Goal: Transaction & Acquisition: Obtain resource

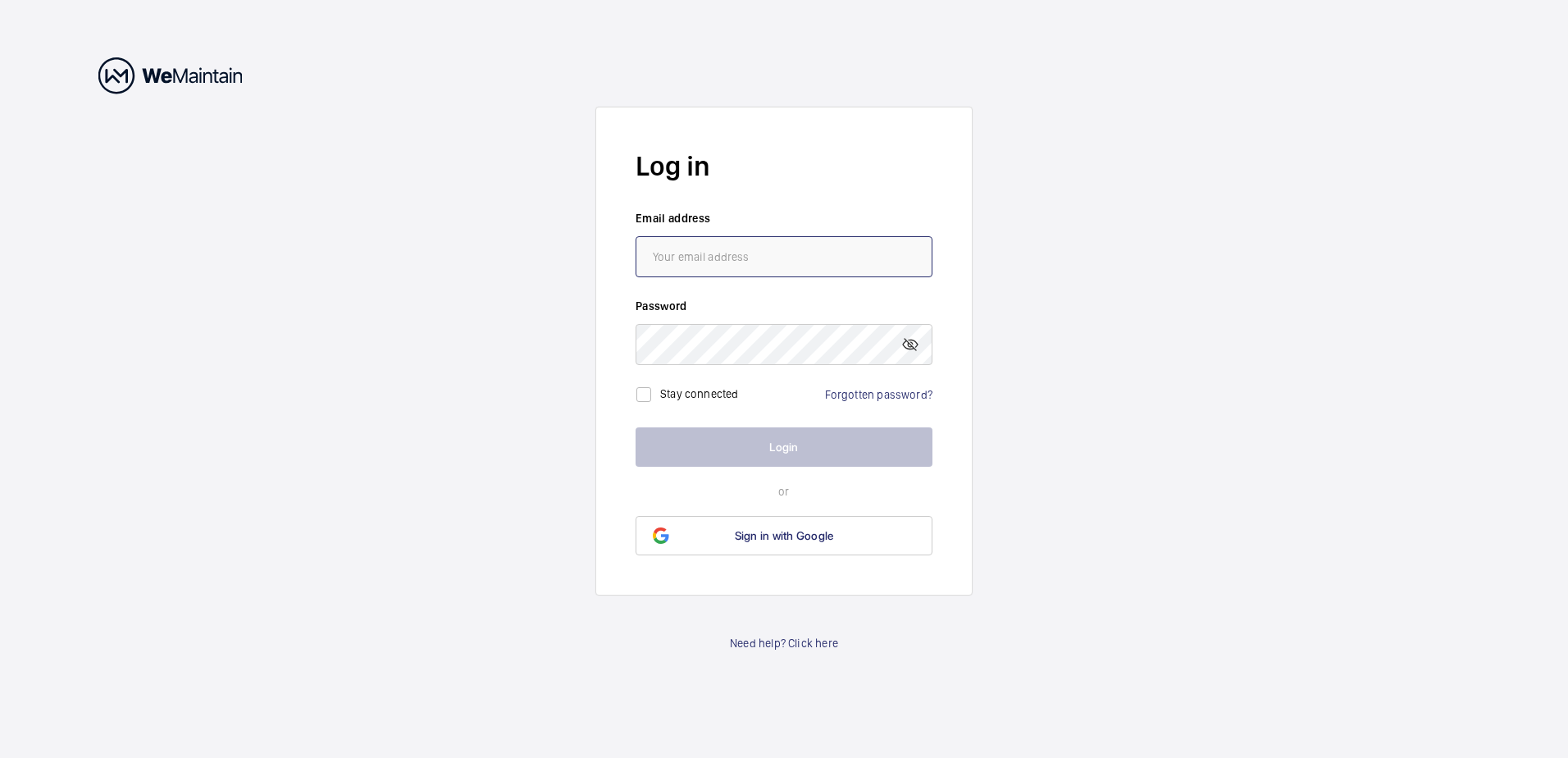
type input "[PERSON_NAME][EMAIL_ADDRESS][PERSON_NAME][DOMAIN_NAME]"
drag, startPoint x: 0, startPoint y: 0, endPoint x: 777, endPoint y: 442, distance: 893.9
click at [776, 434] on button "Login" at bounding box center [784, 448] width 297 height 39
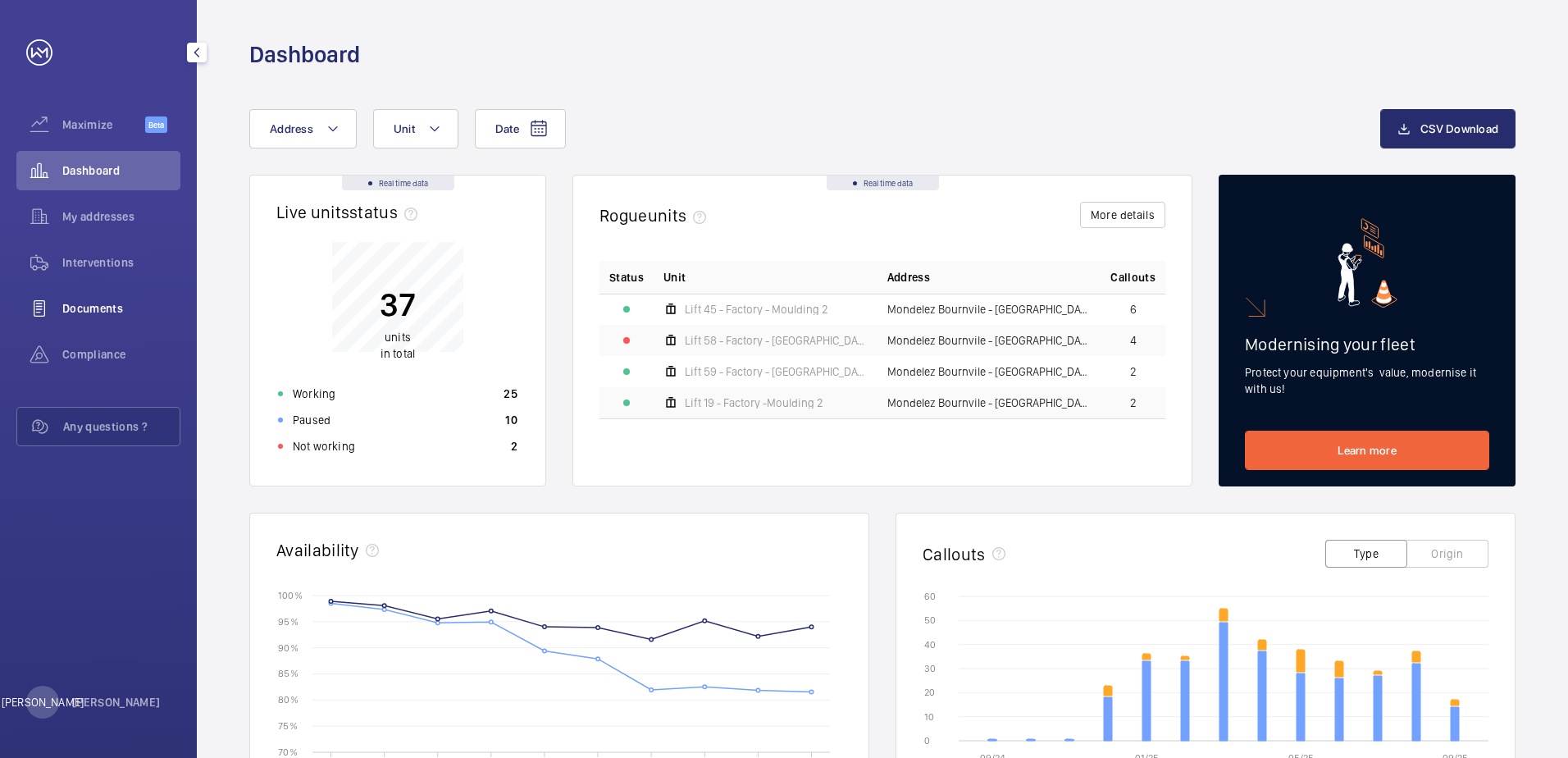
click at [129, 308] on span "Documents" at bounding box center [121, 308] width 118 height 16
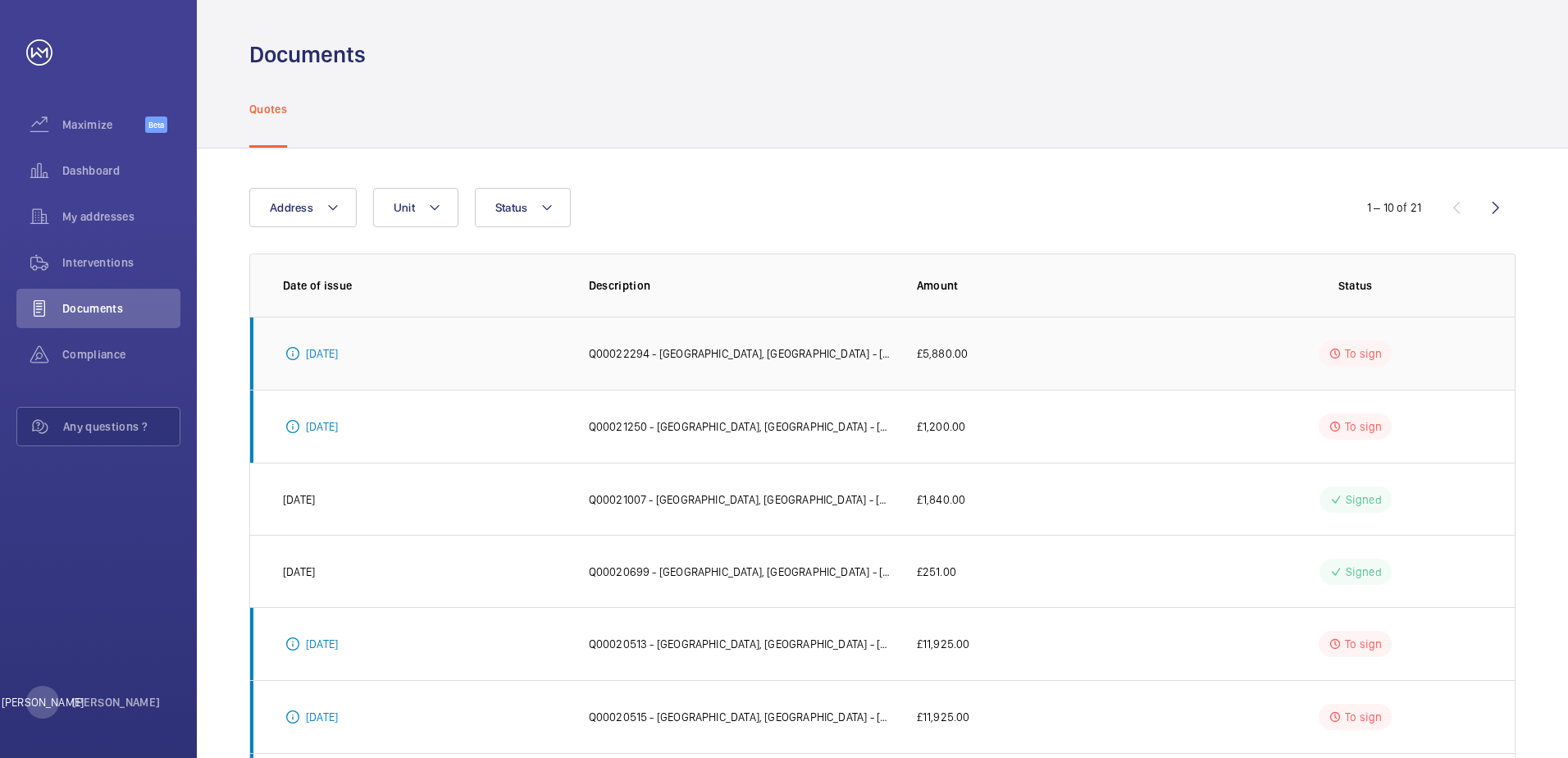
click at [1276, 341] on td "To sign" at bounding box center [1358, 354] width 312 height 73
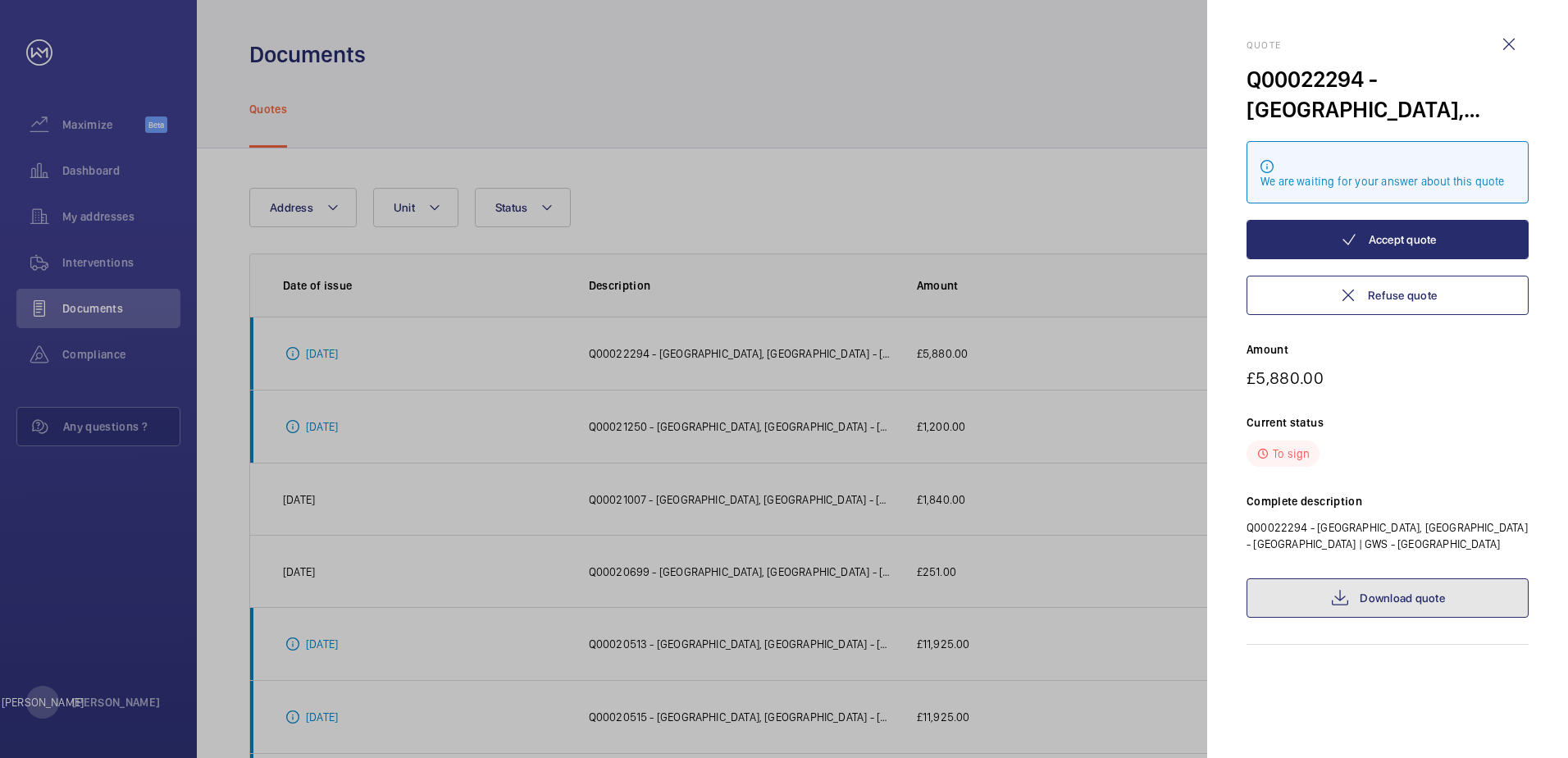
click at [1394, 602] on link "Download quote" at bounding box center [1388, 598] width 282 height 39
click at [1026, 346] on div at bounding box center [784, 379] width 1568 height 758
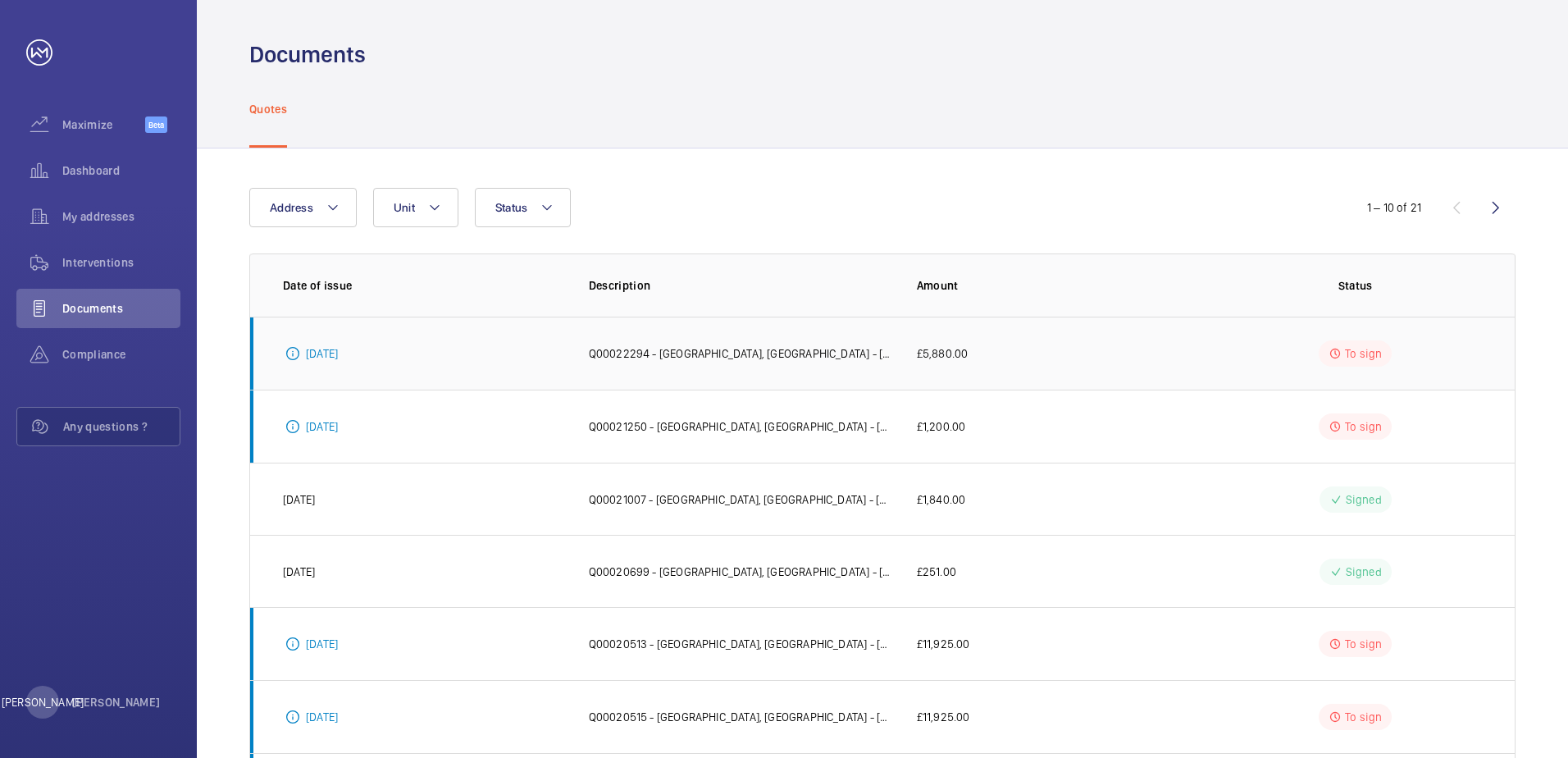
click at [1077, 350] on td "£5,880.00" at bounding box center [1047, 354] width 312 height 73
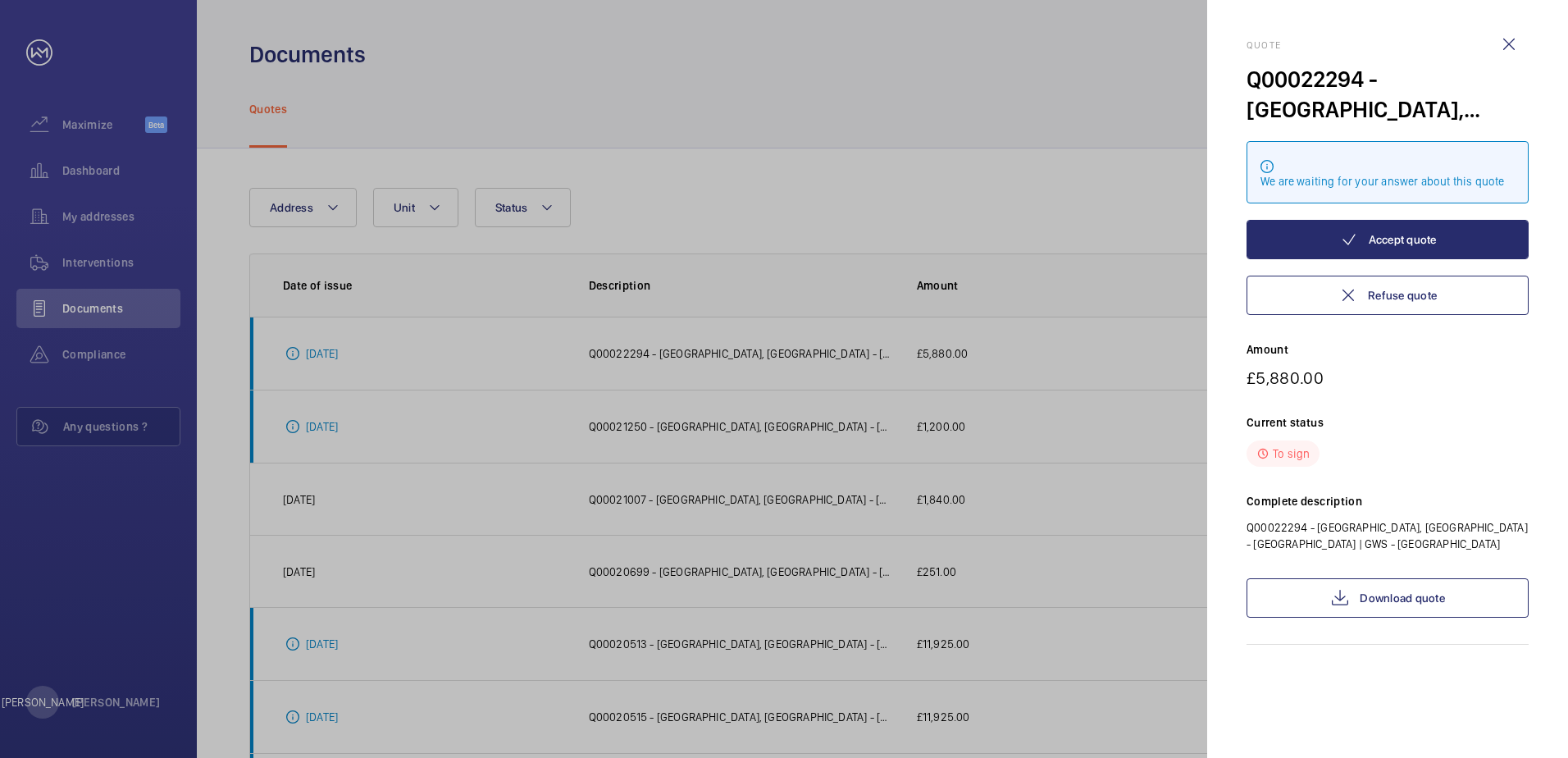
click at [1090, 154] on div at bounding box center [784, 379] width 1568 height 758
